Goal: Task Accomplishment & Management: Complete application form

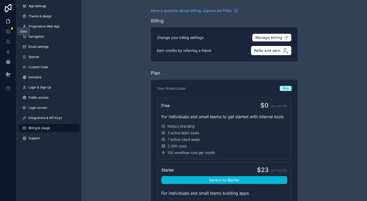
scroll to position [663, 0]
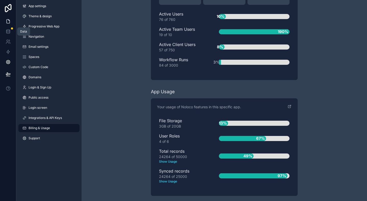
click at [8, 22] on icon at bounding box center [8, 21] width 5 height 5
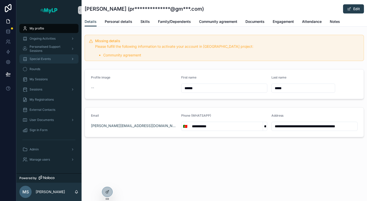
click at [46, 57] on div "Special Events" at bounding box center [48, 59] width 53 height 8
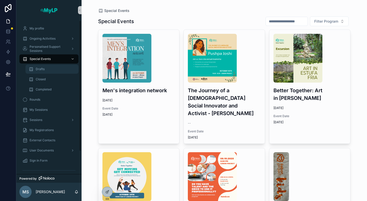
click at [39, 71] on span "Drafts" at bounding box center [40, 69] width 9 height 4
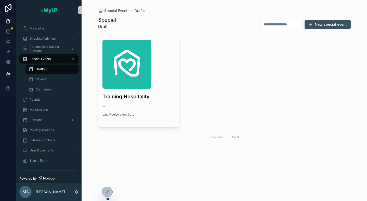
click at [326, 24] on button "New special event" at bounding box center [327, 24] width 46 height 9
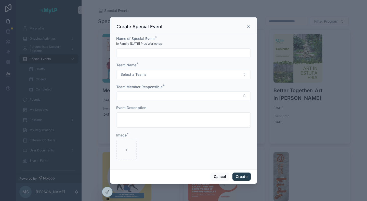
click at [179, 55] on input "scrollable content" at bounding box center [183, 52] width 134 height 7
drag, startPoint x: 134, startPoint y: 54, endPoint x: 117, endPoint y: 55, distance: 16.9
click at [117, 55] on input "**********" at bounding box center [183, 52] width 134 height 7
type input "**********"
click at [182, 74] on button "Select a Teams" at bounding box center [183, 75] width 134 height 10
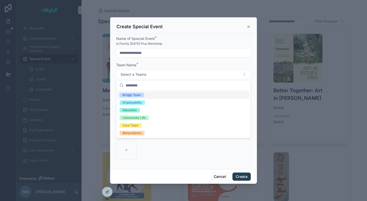
click at [175, 62] on form "**********" at bounding box center [183, 100] width 134 height 129
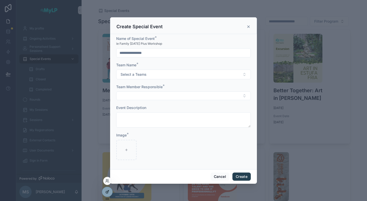
click at [107, 192] on icon at bounding box center [108, 192] width 2 height 2
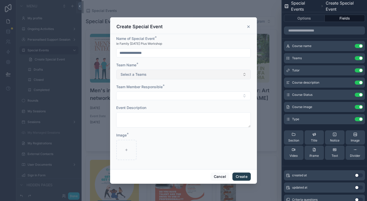
click at [230, 75] on button "Select a Teams" at bounding box center [183, 75] width 134 height 10
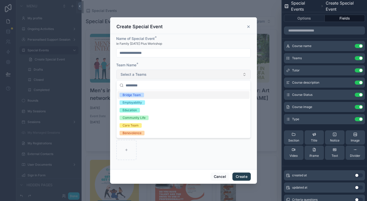
click at [230, 75] on button "Select a Teams" at bounding box center [183, 75] width 134 height 10
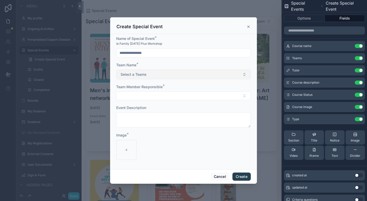
click at [230, 75] on button "Select a Teams" at bounding box center [183, 75] width 134 height 10
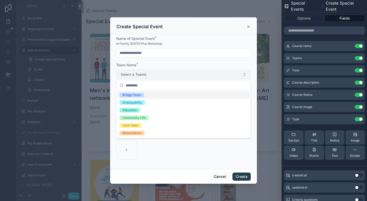
click at [230, 75] on button "Select a Teams" at bounding box center [183, 75] width 134 height 10
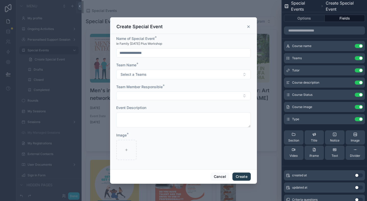
click at [73, 196] on div "scrollable content" at bounding box center [183, 100] width 367 height 201
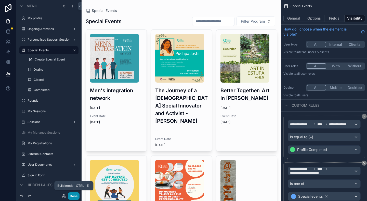
click at [73, 197] on button "Done" at bounding box center [73, 196] width 11 height 7
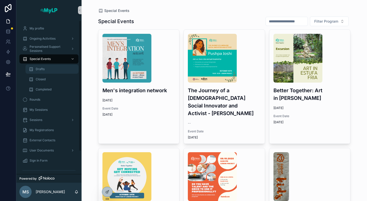
click at [39, 70] on span "Drafts" at bounding box center [40, 69] width 9 height 4
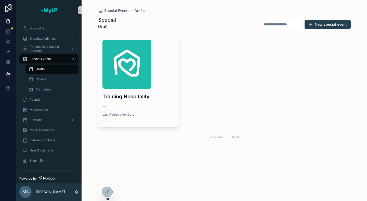
click at [269, 152] on div "Special Draft New special event Training Hospitality -- Last Registration Date …" at bounding box center [224, 86] width 252 height 146
click at [269, 154] on div "Special Draft New special event Training Hospitality -- Last Registration Date …" at bounding box center [224, 86] width 252 height 146
click at [269, 152] on div "Special Draft New special event Training Hospitality -- Last Registration Date …" at bounding box center [224, 86] width 252 height 146
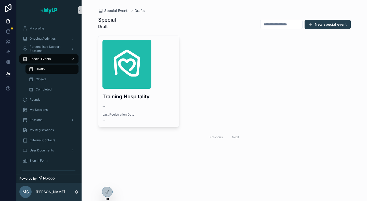
click at [269, 152] on div "Special Draft New special event Training Hospitality -- Last Registration Date …" at bounding box center [224, 86] width 252 height 146
click at [349, 26] on button "New special event" at bounding box center [327, 24] width 46 height 9
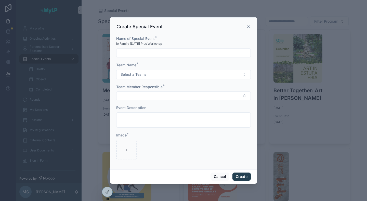
click at [269, 152] on div "scrollable content" at bounding box center [183, 100] width 367 height 201
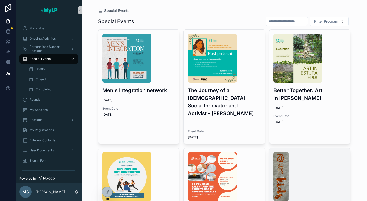
click at [273, 153] on img "scrollable content" at bounding box center [281, 177] width 16 height 49
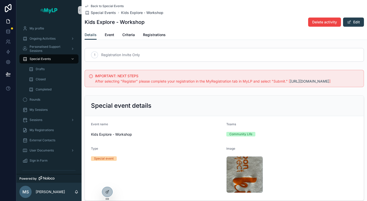
click at [269, 153] on div "Image" at bounding box center [291, 150] width 131 height 6
click at [269, 152] on div "Image" at bounding box center [291, 150] width 131 height 6
click at [65, 68] on div "Drafts" at bounding box center [52, 69] width 47 height 8
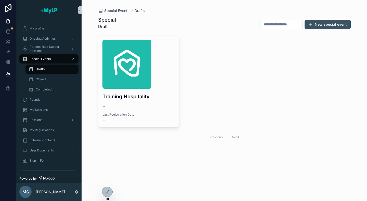
click at [320, 22] on button "New special event" at bounding box center [327, 24] width 46 height 9
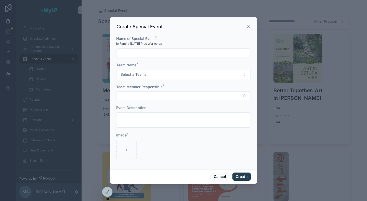
click at [129, 52] on input "scrollable content" at bounding box center [183, 52] width 134 height 7
type input "**********"
click at [145, 74] on span "Select a Teams" at bounding box center [133, 74] width 26 height 5
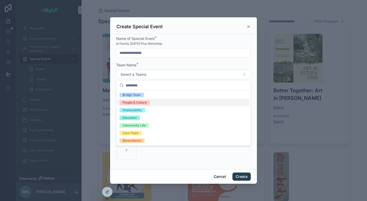
click at [151, 102] on div "People & Culture" at bounding box center [183, 103] width 132 height 8
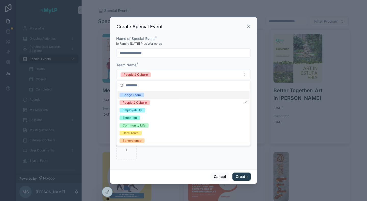
click at [225, 62] on form "**********" at bounding box center [183, 100] width 134 height 129
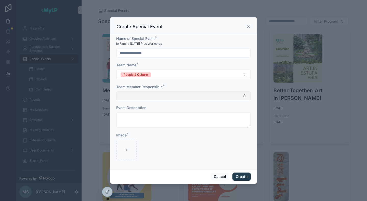
click at [167, 99] on button "Select Button" at bounding box center [183, 96] width 134 height 9
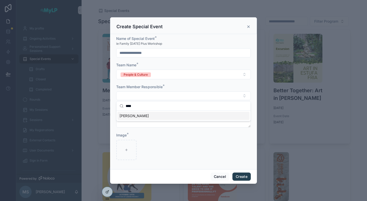
type input "****"
click at [136, 117] on span "[PERSON_NAME]" at bounding box center [133, 116] width 29 height 5
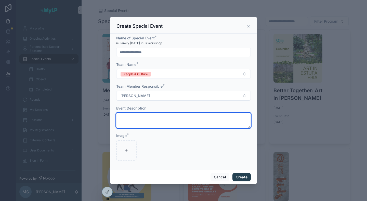
click at [167, 117] on textarea "scrollable content" at bounding box center [183, 120] width 134 height 15
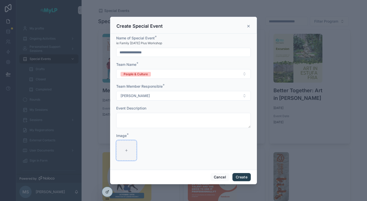
click at [131, 144] on div "scrollable content" at bounding box center [126, 151] width 20 height 20
type input "**********"
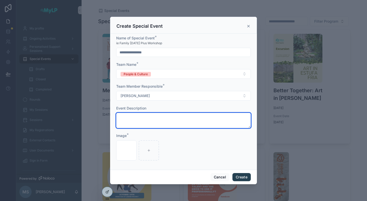
click at [136, 120] on textarea "scrollable content" at bounding box center [183, 120] width 134 height 15
click at [223, 119] on textarea "scrollable content" at bounding box center [183, 120] width 134 height 15
type textarea "**********"
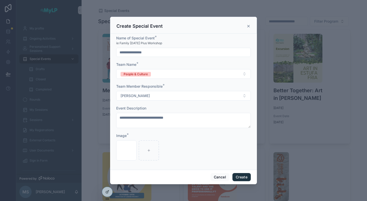
click at [243, 178] on button "Create" at bounding box center [241, 177] width 18 height 8
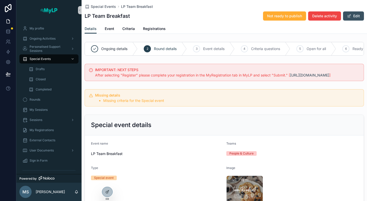
click at [353, 14] on button "Edit" at bounding box center [353, 15] width 21 height 9
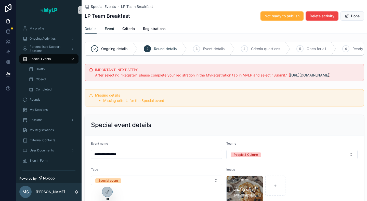
click at [107, 28] on span "Event" at bounding box center [109, 28] width 9 height 5
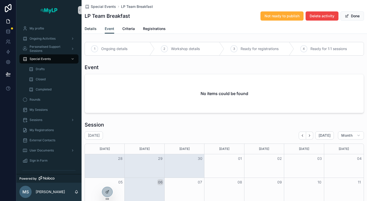
click at [92, 30] on span "Details" at bounding box center [91, 28] width 12 height 5
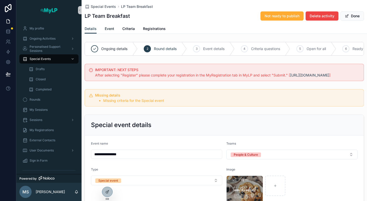
click at [109, 28] on span "Event" at bounding box center [109, 28] width 9 height 5
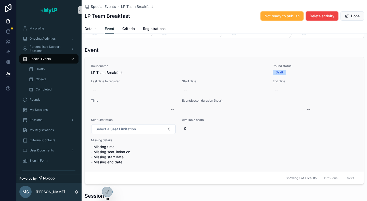
scroll to position [25, 0]
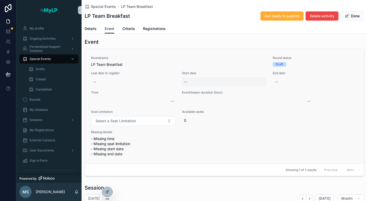
click at [208, 83] on div "--" at bounding box center [224, 81] width 85 height 9
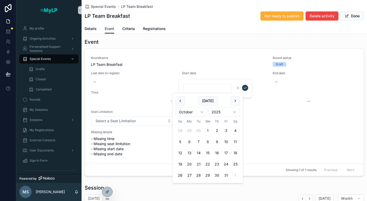
click at [209, 143] on button "8" at bounding box center [207, 141] width 9 height 9
type input "*********"
click at [245, 89] on icon "scrollable content" at bounding box center [245, 88] width 4 height 4
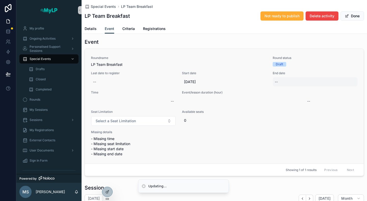
click at [282, 79] on div "--" at bounding box center [314, 81] width 85 height 9
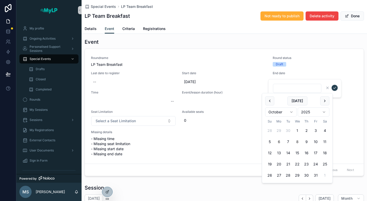
click at [296, 142] on button "8" at bounding box center [296, 141] width 9 height 9
type input "*********"
click at [333, 88] on icon "scrollable content" at bounding box center [334, 88] width 4 height 4
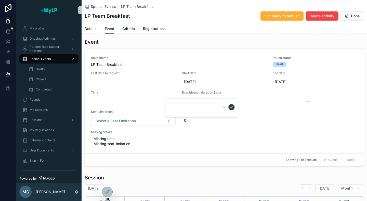
click at [208, 108] on input "scrollable content" at bounding box center [194, 107] width 48 height 7
type input "*****"
click at [231, 106] on icon "scrollable content" at bounding box center [231, 107] width 4 height 4
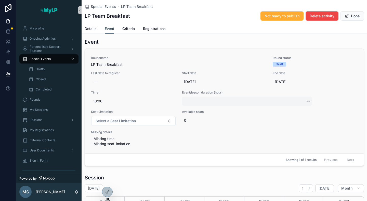
click at [208, 101] on div "--" at bounding box center [247, 101] width 130 height 9
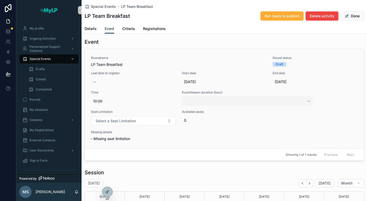
click at [267, 101] on div "--" at bounding box center [247, 101] width 130 height 9
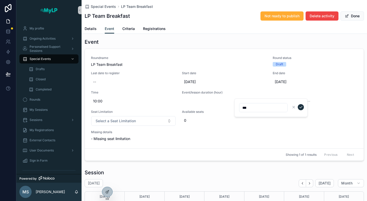
type input "***"
click at [302, 108] on icon "scrollable content" at bounding box center [300, 107] width 4 height 4
click at [162, 121] on button "Select a Seat Limitation" at bounding box center [133, 121] width 84 height 10
click at [147, 121] on button "Select a Seat Limitation" at bounding box center [133, 121] width 84 height 10
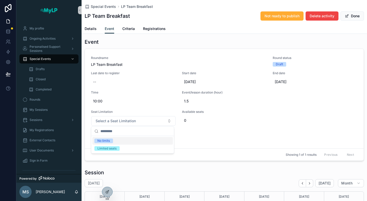
click at [111, 142] on span "No limits" at bounding box center [103, 141] width 19 height 5
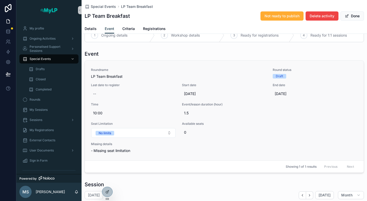
scroll to position [0, 0]
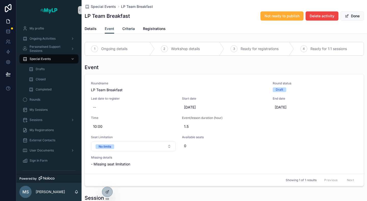
click at [131, 30] on span "Criteria" at bounding box center [128, 28] width 12 height 5
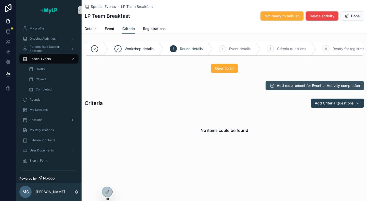
click at [318, 90] on button "Add requirement for Event or Activity completion" at bounding box center [314, 85] width 98 height 9
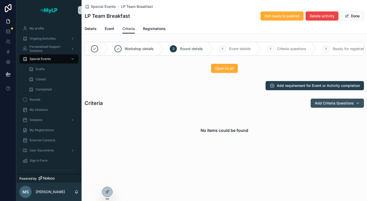
click at [340, 106] on span "Add Criteria Questions" at bounding box center [333, 103] width 39 height 5
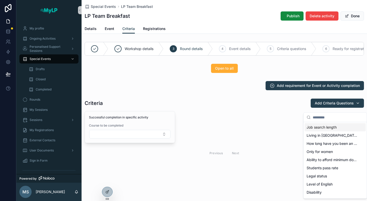
click at [248, 92] on div "Add requirement for Event or Activity completion" at bounding box center [223, 85] width 285 height 13
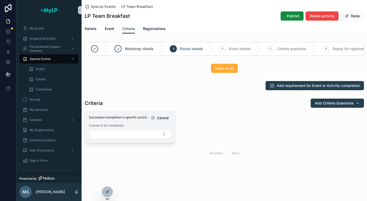
click at [164, 120] on button "Cancel" at bounding box center [160, 118] width 26 height 9
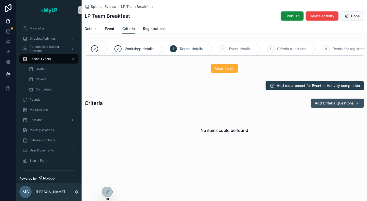
click at [344, 108] on button "Add Criteria Questions" at bounding box center [336, 103] width 53 height 9
click at [182, 88] on div "Add requirement for Event or Activity completion" at bounding box center [224, 85] width 279 height 9
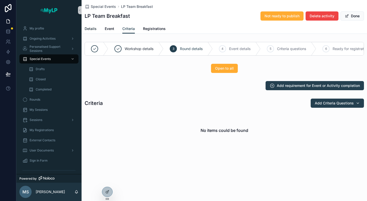
click at [89, 31] on link "Details" at bounding box center [91, 29] width 12 height 10
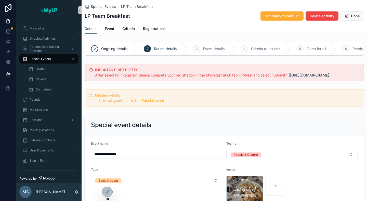
click at [149, 103] on li "Missing criteria for the Special event" at bounding box center [231, 100] width 256 height 5
click at [123, 27] on span "Criteria" at bounding box center [128, 28] width 12 height 5
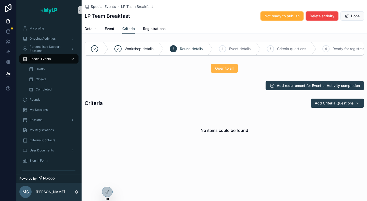
click at [224, 71] on span "Open to all" at bounding box center [224, 68] width 19 height 5
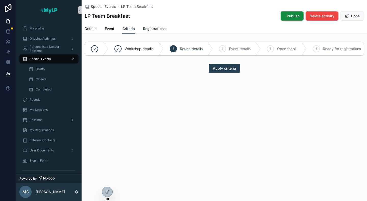
click at [160, 31] on link "Registrations" at bounding box center [154, 29] width 23 height 10
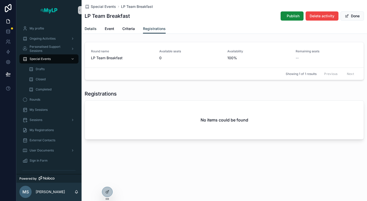
click at [92, 30] on span "Details" at bounding box center [91, 28] width 12 height 5
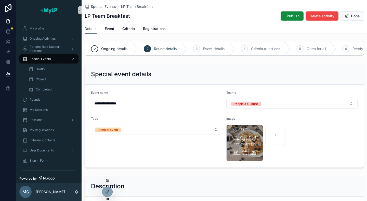
click at [107, 194] on icon at bounding box center [107, 192] width 2 height 2
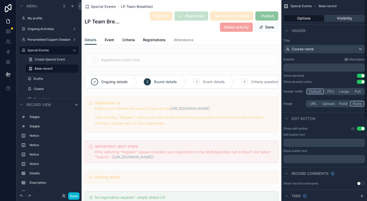
click at [346, 17] on button "Visibility" at bounding box center [344, 18] width 41 height 7
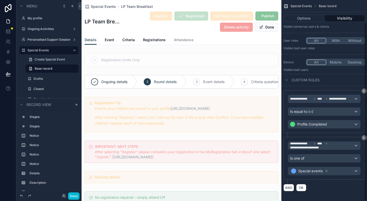
scroll to position [26, 0]
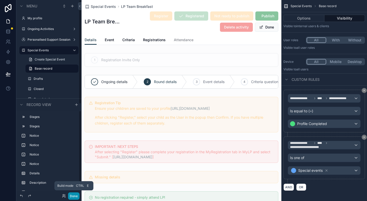
click at [74, 199] on button "Done" at bounding box center [73, 196] width 11 height 7
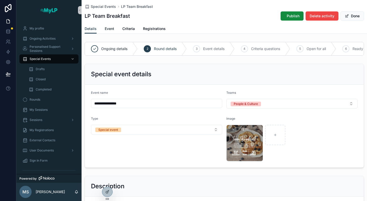
click at [108, 29] on span "Event" at bounding box center [109, 28] width 9 height 5
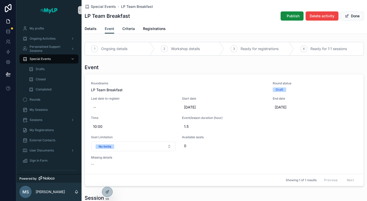
click at [128, 30] on span "Criteria" at bounding box center [128, 28] width 12 height 5
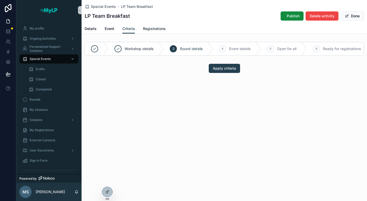
click at [156, 29] on span "Registrations" at bounding box center [154, 28] width 23 height 5
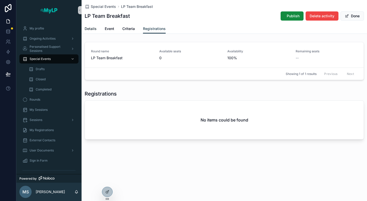
click at [90, 30] on span "Details" at bounding box center [91, 28] width 12 height 5
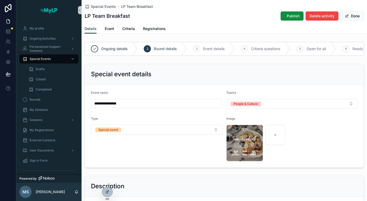
click at [128, 17] on h1 "LP Team Breakfast" at bounding box center [107, 15] width 45 height 7
click at [93, 30] on span "Details" at bounding box center [91, 28] width 12 height 5
click at [122, 17] on h1 "LP Team Breakfast" at bounding box center [107, 15] width 45 height 7
click at [132, 16] on div "LP Team Breakfast Publish Delete activity Done" at bounding box center [224, 16] width 279 height 10
click at [126, 16] on h1 "LP Team Breakfast" at bounding box center [107, 15] width 45 height 7
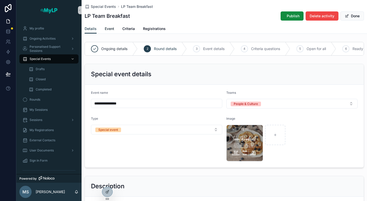
click at [109, 27] on span "Event" at bounding box center [109, 28] width 9 height 5
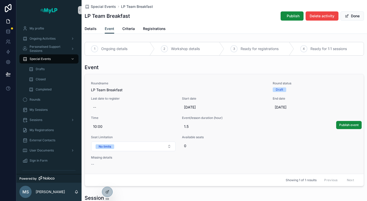
click at [118, 91] on span "LP Team Breakfast" at bounding box center [178, 90] width 175 height 5
click at [138, 88] on span "LP Team Breakfast" at bounding box center [178, 90] width 175 height 5
click at [125, 88] on span "LP Team Breakfast" at bounding box center [178, 90] width 175 height 5
click at [123, 89] on span "LP Team Breakfast" at bounding box center [178, 90] width 175 height 5
click at [114, 89] on span "LP Team Breakfast" at bounding box center [178, 90] width 175 height 5
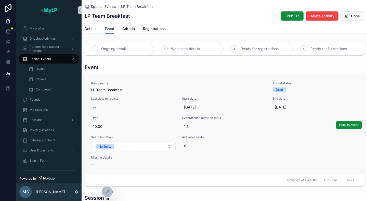
click at [120, 89] on span "LP Team Breakfast" at bounding box center [178, 90] width 175 height 5
click at [123, 90] on span "LP Team Breakfast" at bounding box center [178, 90] width 175 height 5
click at [122, 90] on span "LP Team Breakfast" at bounding box center [178, 90] width 175 height 5
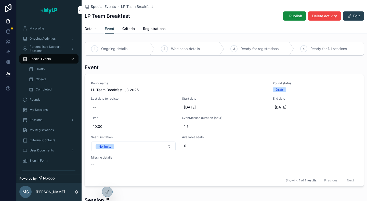
click at [95, 29] on span "Details" at bounding box center [91, 28] width 12 height 5
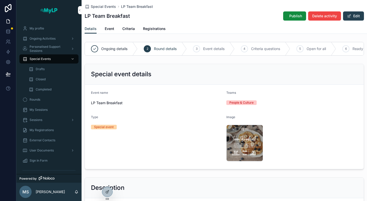
click at [110, 29] on span "Event" at bounding box center [109, 28] width 9 height 5
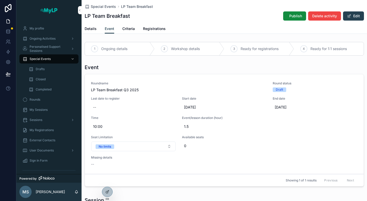
click at [97, 165] on div "--" at bounding box center [122, 164] width 62 height 5
click at [98, 160] on div "Missing details --" at bounding box center [122, 161] width 62 height 11
click at [94, 163] on span "--" at bounding box center [92, 164] width 3 height 5
click at [102, 159] on div "Missing details --" at bounding box center [122, 161] width 62 height 11
click at [109, 158] on span "Missing details" at bounding box center [122, 158] width 62 height 4
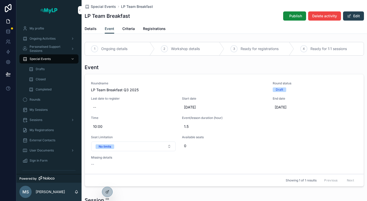
click at [131, 31] on span "Criteria" at bounding box center [128, 28] width 12 height 5
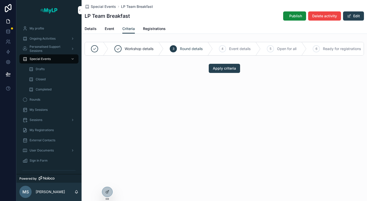
click at [160, 29] on span "Registrations" at bounding box center [154, 28] width 23 height 5
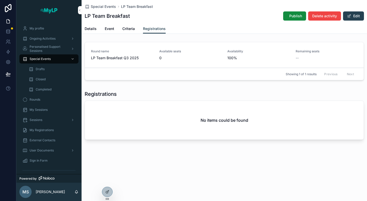
click at [90, 28] on span "Details" at bounding box center [91, 28] width 12 height 5
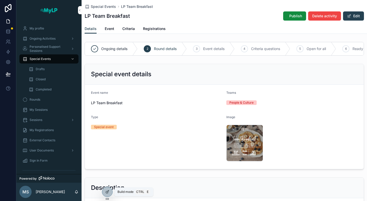
click at [106, 192] on icon at bounding box center [107, 192] width 4 height 4
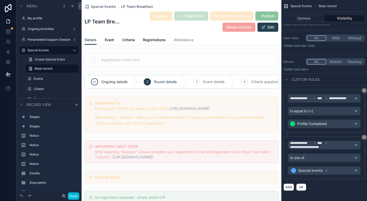
click at [190, 28] on div "Register Registered Not ready to publish Publish Delete activity Edit" at bounding box center [200, 21] width 156 height 21
click at [74, 197] on button "Done" at bounding box center [73, 196] width 11 height 7
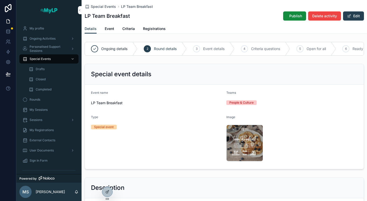
click at [192, 13] on div "LP Team Breakfast Publish Delete activity Edit" at bounding box center [224, 16] width 279 height 10
click at [129, 27] on span "Criteria" at bounding box center [128, 28] width 12 height 5
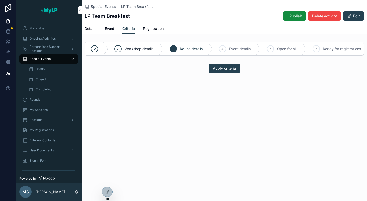
click at [229, 71] on span "Apply criteria" at bounding box center [224, 68] width 23 height 5
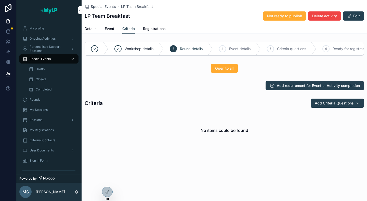
click at [328, 106] on span "Add Criteria Questions" at bounding box center [333, 103] width 39 height 5
click at [321, 88] on span "Add requirement for Event or Activity completion" at bounding box center [318, 85] width 83 height 5
click at [167, 107] on div "Criteria Add Criteria Questions" at bounding box center [224, 104] width 279 height 10
click at [296, 88] on span "Add requirement for Event or Activity completion" at bounding box center [318, 85] width 83 height 5
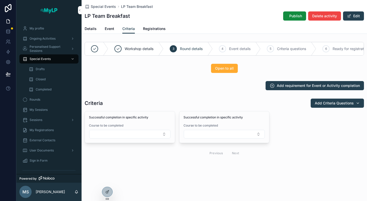
click at [142, 136] on button "Select Button" at bounding box center [129, 134] width 81 height 9
click at [150, 138] on button "Select Button" at bounding box center [129, 134] width 81 height 9
click at [0, 0] on button "Cancel" at bounding box center [0, 0] width 0 height 0
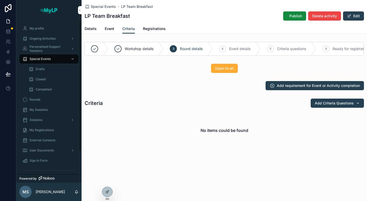
click at [43, 37] on span "Ongoing Activities" at bounding box center [43, 39] width 26 height 4
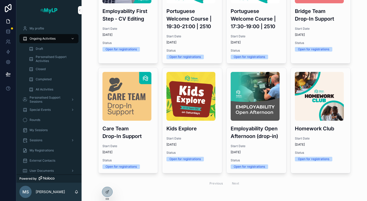
scroll to position [86, 0]
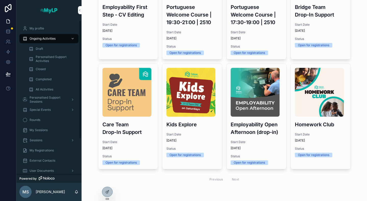
click at [46, 68] on div "Closed" at bounding box center [52, 69] width 47 height 8
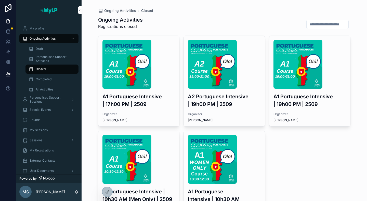
click at [47, 78] on span "Completed" at bounding box center [44, 79] width 16 height 4
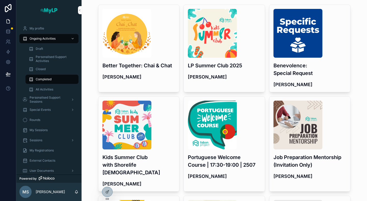
scroll to position [51, 0]
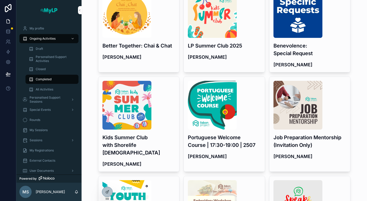
click at [298, 142] on h3 "Job Preparation Mentorship (Invitation Only)" at bounding box center [309, 141] width 73 height 15
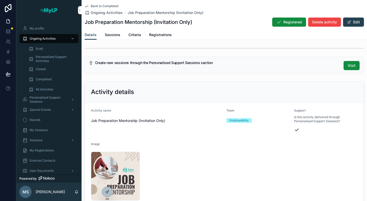
click at [158, 36] on span "Registrations" at bounding box center [160, 34] width 23 height 5
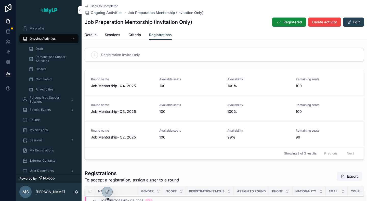
click at [135, 34] on span "Criteria" at bounding box center [134, 34] width 12 height 5
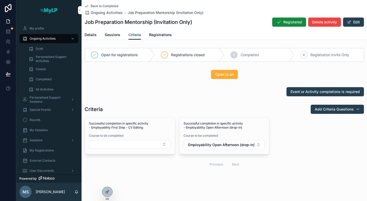
click at [139, 145] on button "Select Button" at bounding box center [129, 144] width 81 height 9
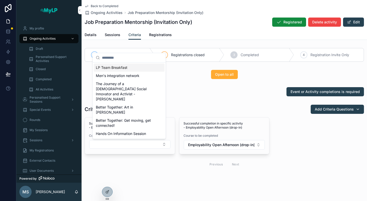
click at [154, 169] on div "Previous Next" at bounding box center [224, 165] width 279 height 12
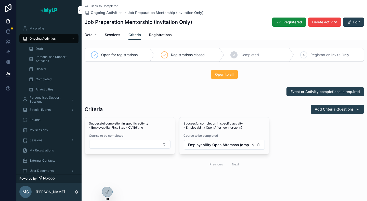
click at [149, 147] on button "Select Button" at bounding box center [129, 144] width 81 height 9
type input "**"
click at [137, 163] on span "Employability First Step - CV Editing" at bounding box center [126, 164] width 60 height 5
click at [305, 147] on div "Successful completion in specific activity - Employability First Step - CV Edit…" at bounding box center [224, 143] width 279 height 53
click at [90, 34] on span "Details" at bounding box center [91, 34] width 12 height 5
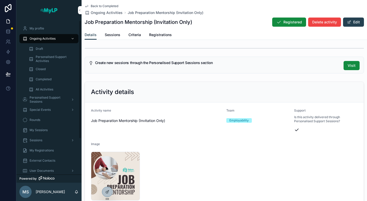
click at [48, 40] on span "Ongoing Activities" at bounding box center [43, 39] width 26 height 4
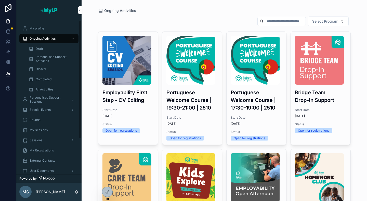
click at [45, 99] on span "Personalised Support Sessions" at bounding box center [48, 100] width 37 height 8
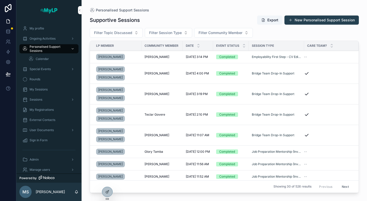
click at [42, 72] on div "Special Events" at bounding box center [48, 69] width 53 height 8
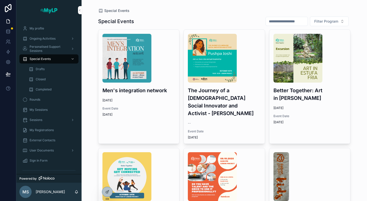
click at [46, 68] on div "Drafts" at bounding box center [52, 69] width 47 height 8
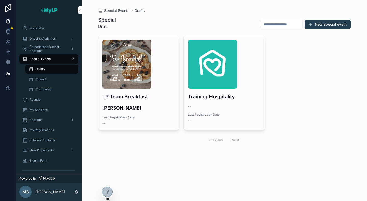
click at [155, 103] on div "LP Team Breakfast [PERSON_NAME] Last Registration Date --" at bounding box center [138, 83] width 81 height 94
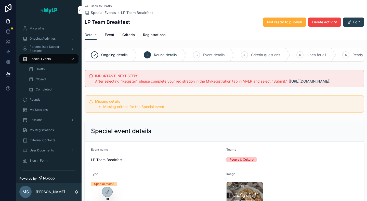
click at [131, 35] on span "Criteria" at bounding box center [128, 34] width 12 height 5
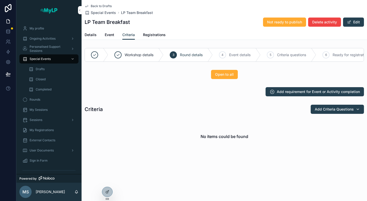
click at [349, 112] on span "Add Criteria Questions" at bounding box center [333, 109] width 39 height 5
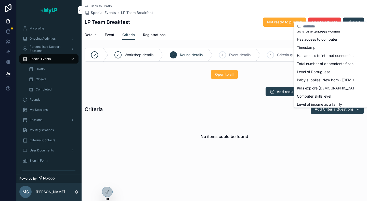
scroll to position [137, 0]
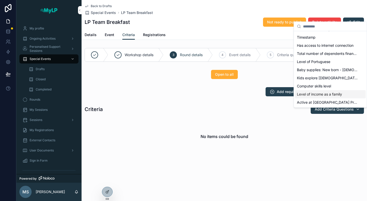
click at [292, 122] on div "No items could be found" at bounding box center [224, 136] width 279 height 39
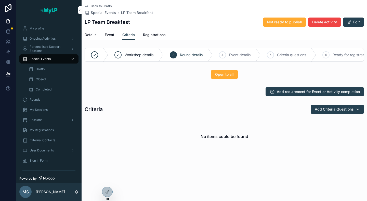
click at [326, 112] on span "Add Criteria Questions" at bounding box center [333, 109] width 39 height 5
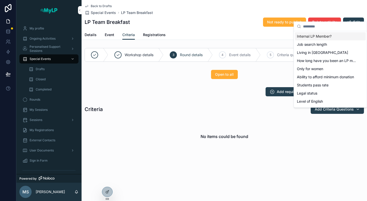
click at [312, 35] on span "Internal LP Member?" at bounding box center [314, 36] width 35 height 5
